Goal: Complete application form

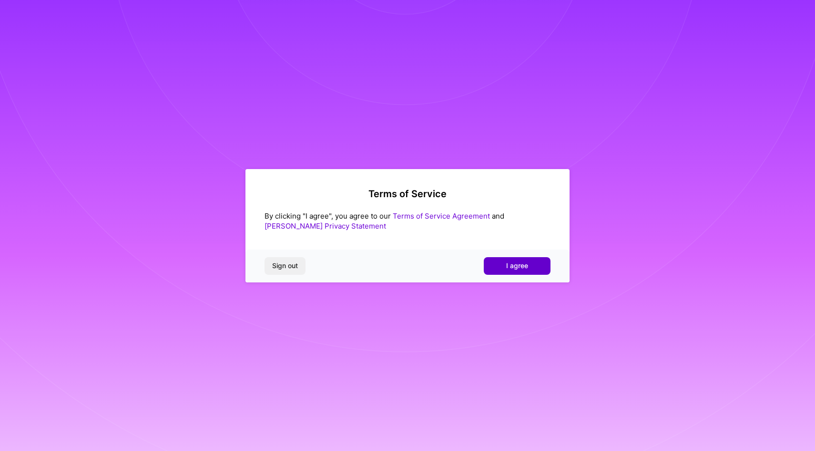
click at [507, 263] on span "I agree" at bounding box center [517, 266] width 22 height 10
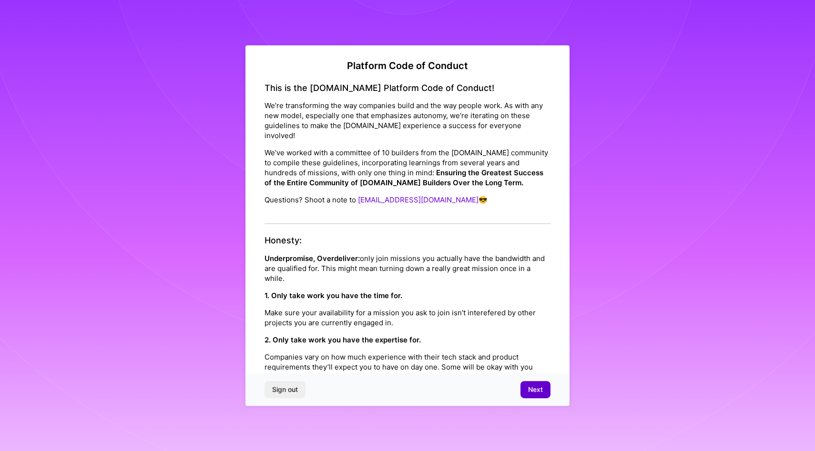
click at [537, 393] on span "Next" at bounding box center [535, 390] width 15 height 10
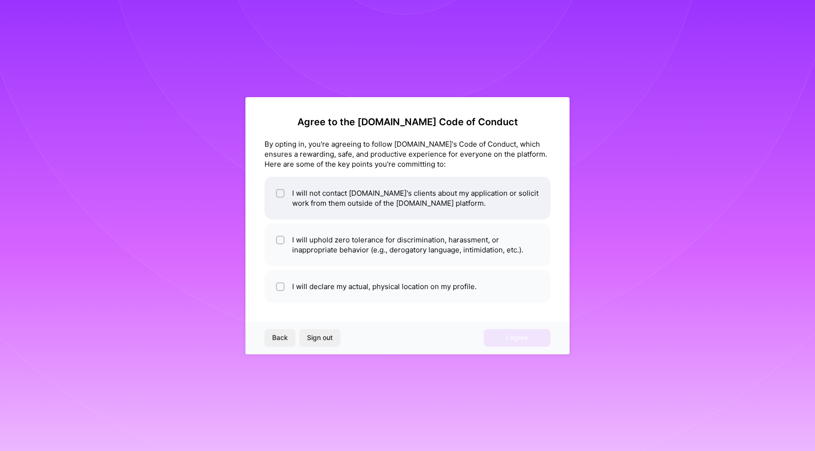
click at [343, 209] on li "I will not contact A.Team's clients about my application or solicit work from t…" at bounding box center [407, 198] width 286 height 43
checkbox input "true"
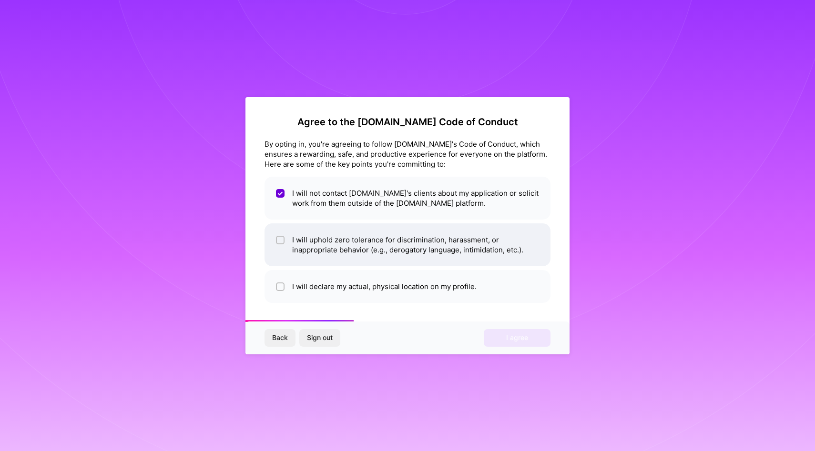
click at [353, 244] on li "I will uphold zero tolerance for discrimination, harassment, or inappropriate b…" at bounding box center [407, 244] width 286 height 43
checkbox input "true"
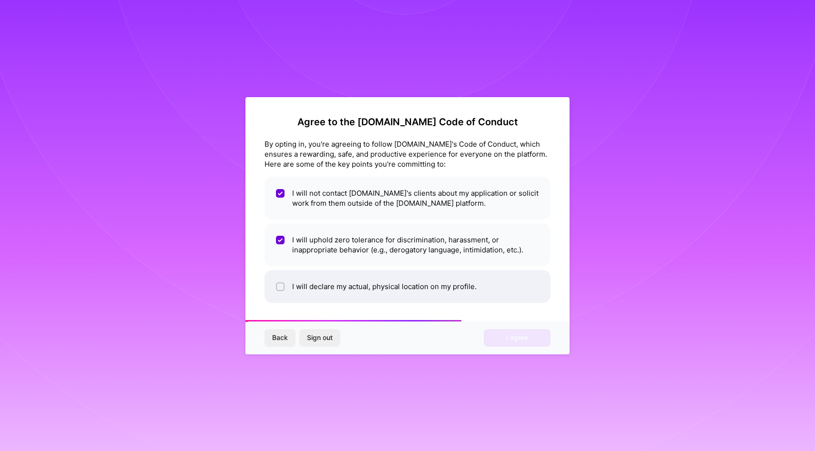
click at [381, 285] on li "I will declare my actual, physical location on my profile." at bounding box center [407, 286] width 286 height 33
checkbox input "true"
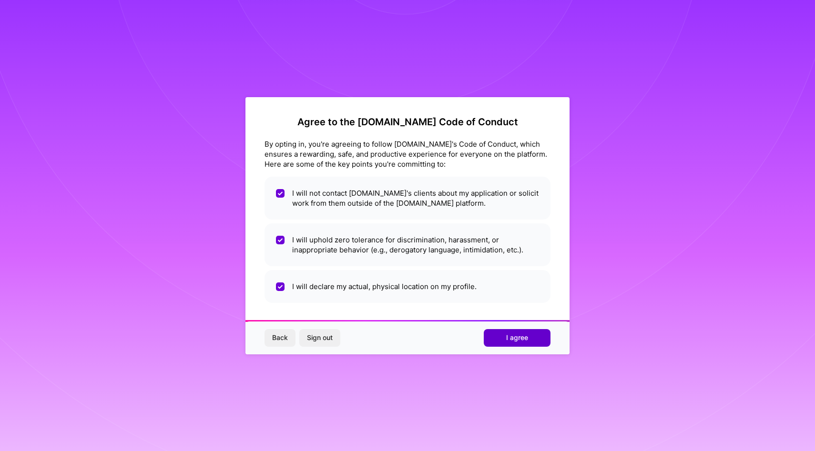
click at [520, 337] on span "I agree" at bounding box center [517, 338] width 22 height 10
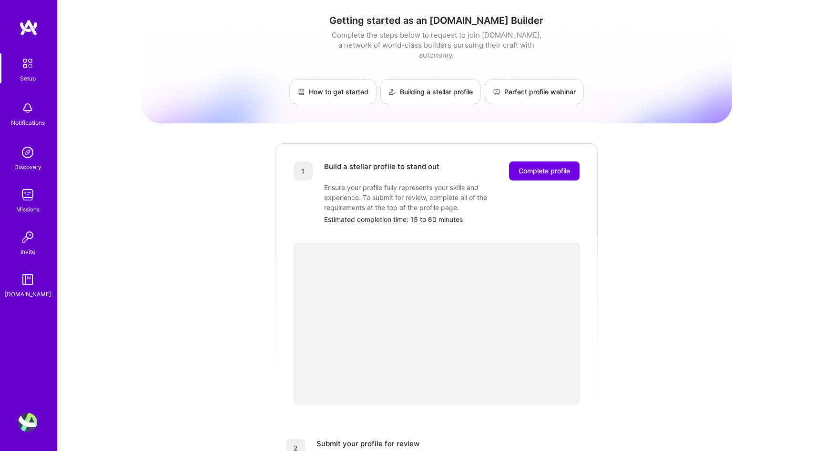
click at [27, 64] on img at bounding box center [28, 63] width 20 height 20
click at [30, 112] on img at bounding box center [27, 108] width 19 height 19
click at [27, 145] on img at bounding box center [27, 152] width 19 height 19
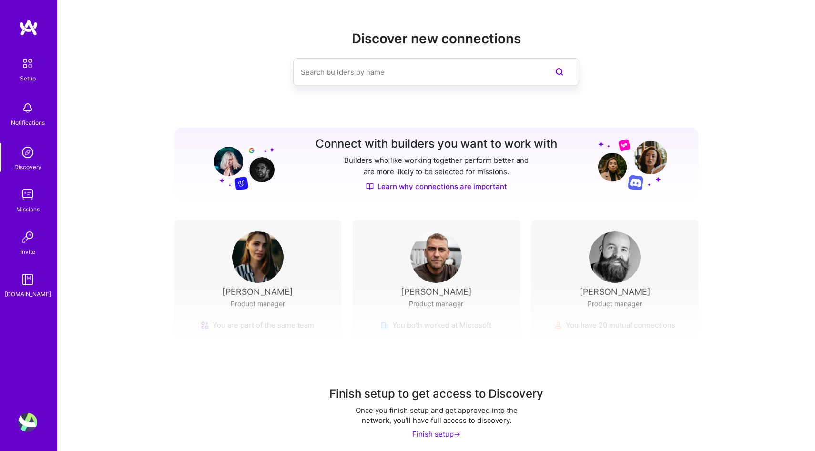
click at [32, 191] on img at bounding box center [27, 194] width 19 height 19
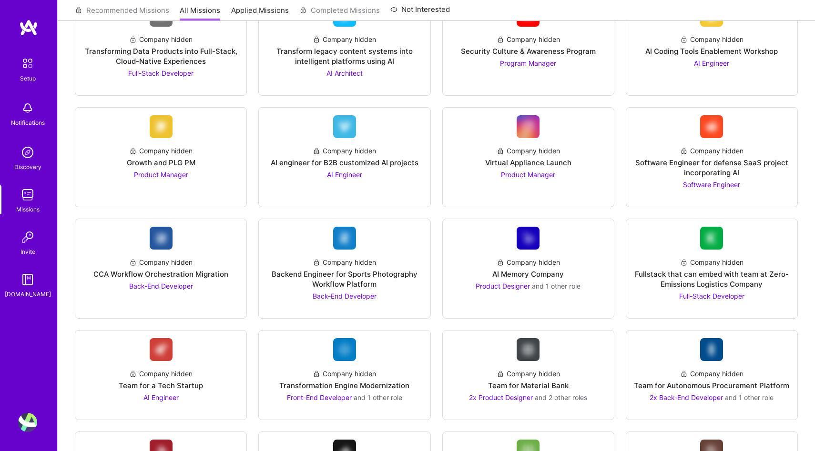
scroll to position [383, 0]
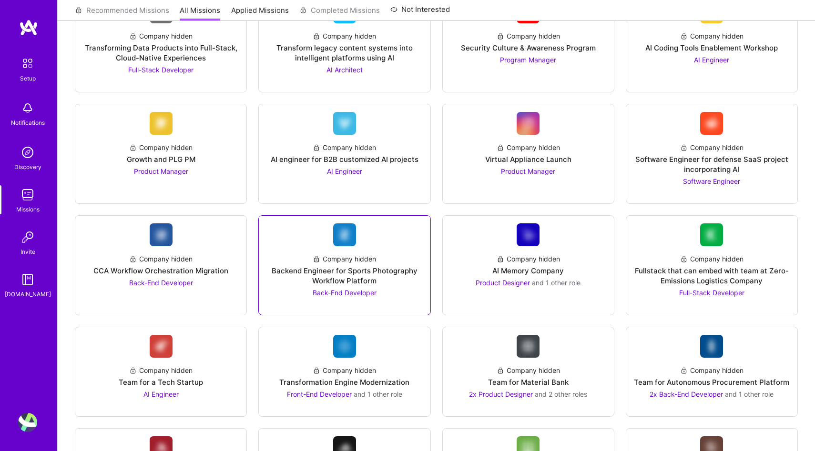
click at [361, 250] on div "Company hidden Backend Engineer for Sports Photography Workflow Platform Back-E…" at bounding box center [344, 271] width 156 height 51
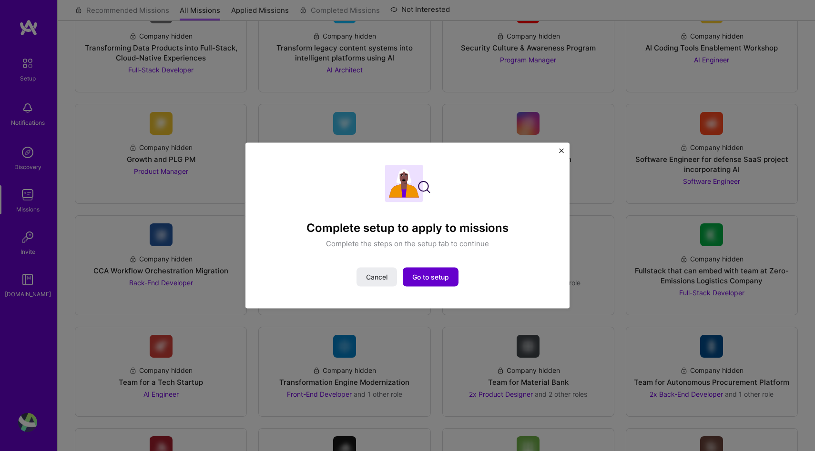
click at [430, 280] on span "Go to setup" at bounding box center [430, 277] width 37 height 10
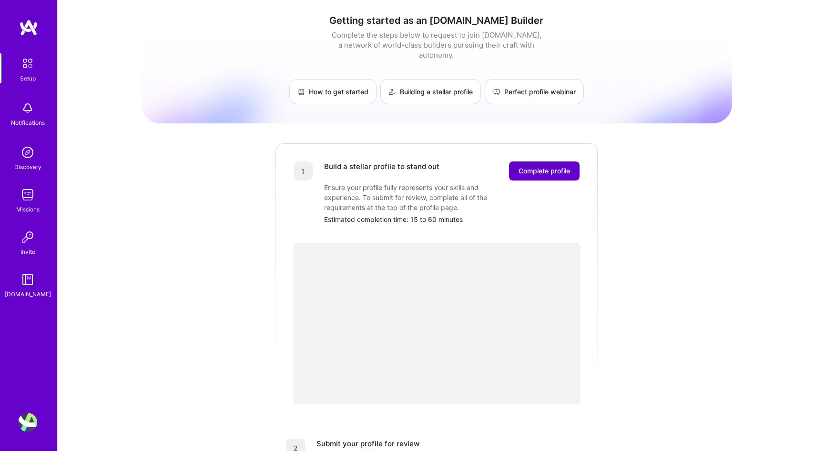
click at [544, 166] on span "Complete profile" at bounding box center [543, 171] width 51 height 10
